Goal: Navigation & Orientation: Go to known website

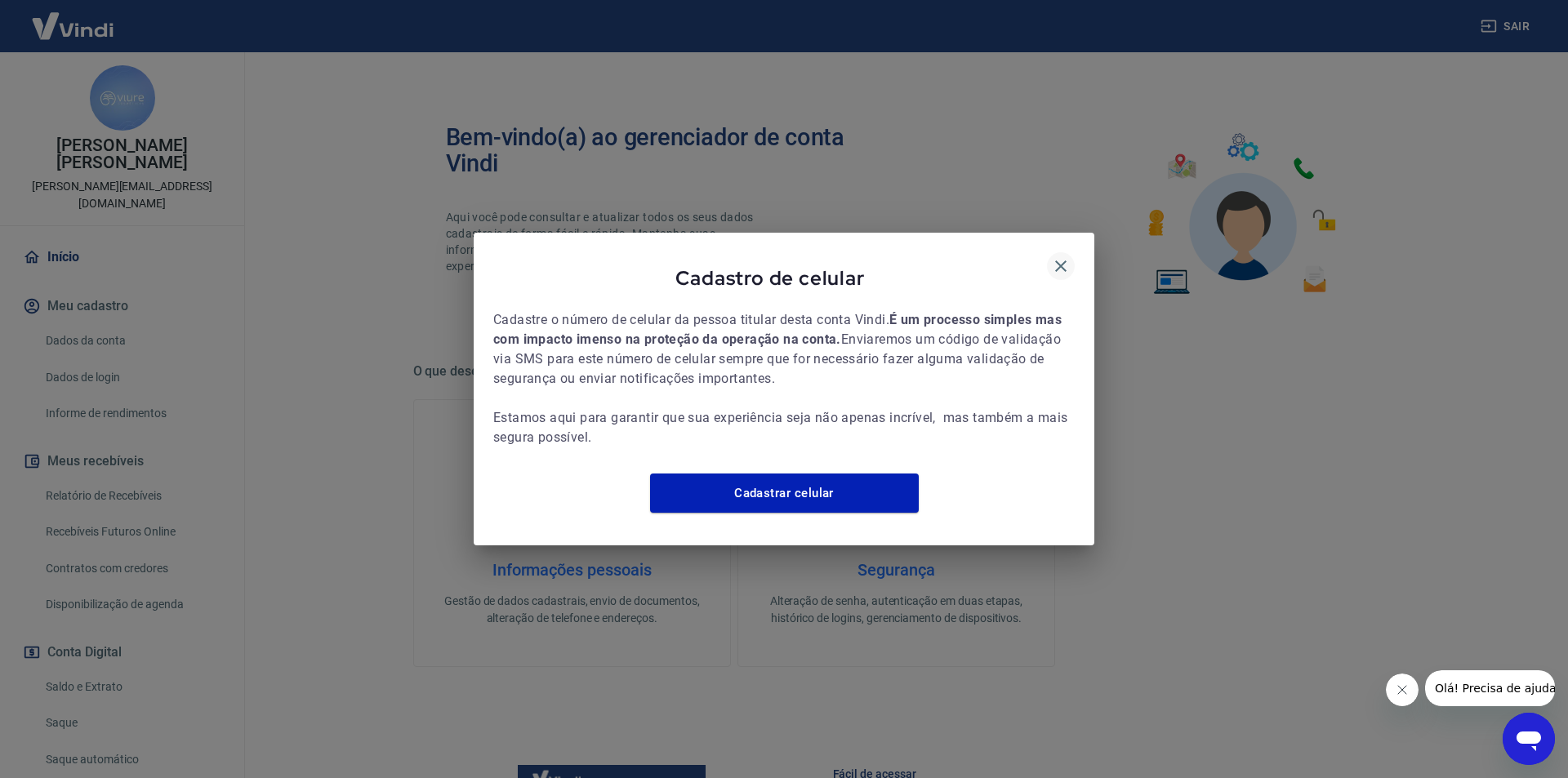
click at [1067, 259] on icon "button" at bounding box center [1061, 266] width 20 height 20
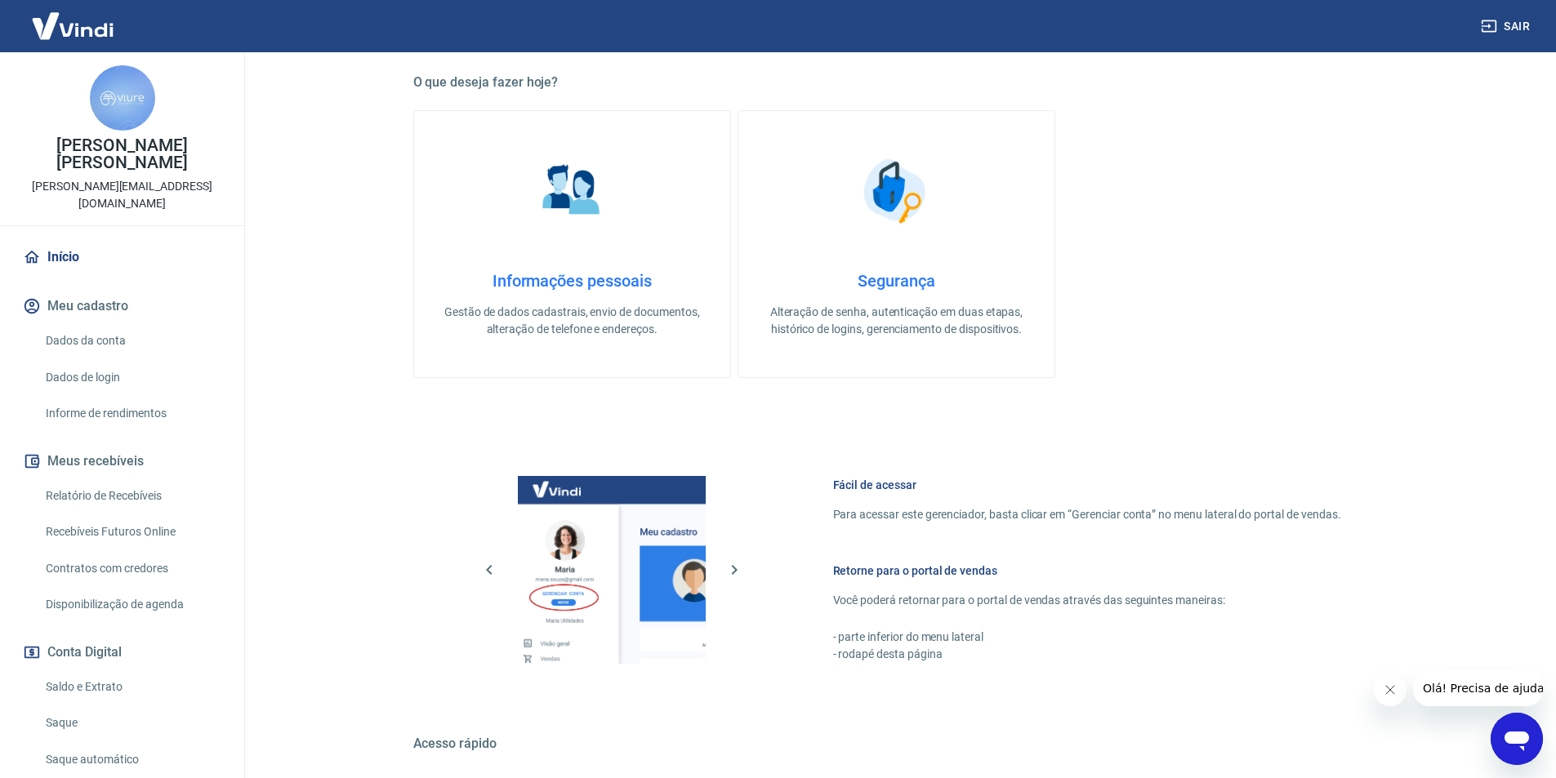
scroll to position [495, 0]
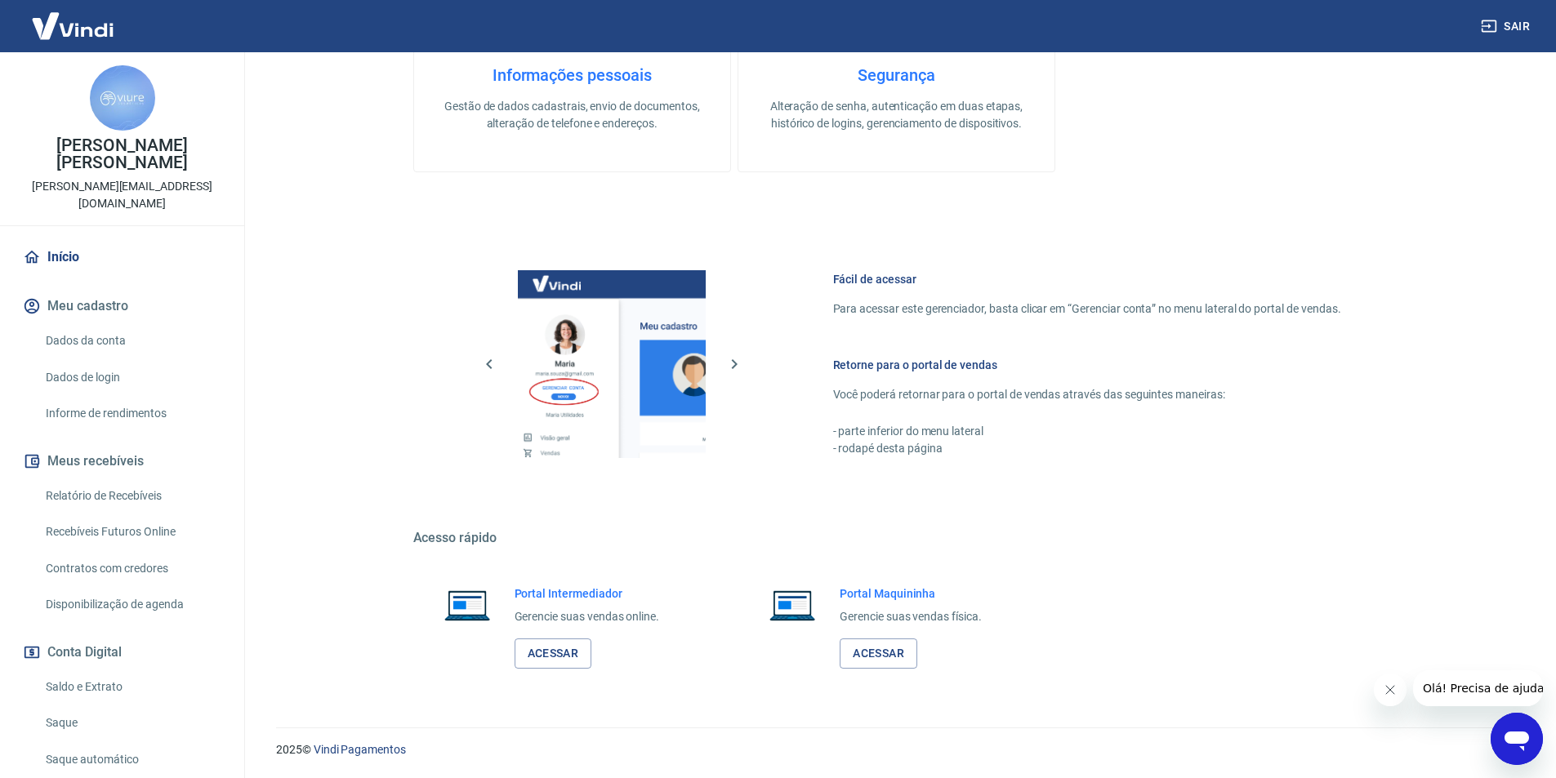
click at [567, 670] on div "Portal Intermediador Gerencie suas vendas online. Acessar" at bounding box center [571, 627] width 316 height 122
click at [566, 657] on link "Acessar" at bounding box center [553, 654] width 78 height 30
